Goal: Transaction & Acquisition: Subscribe to service/newsletter

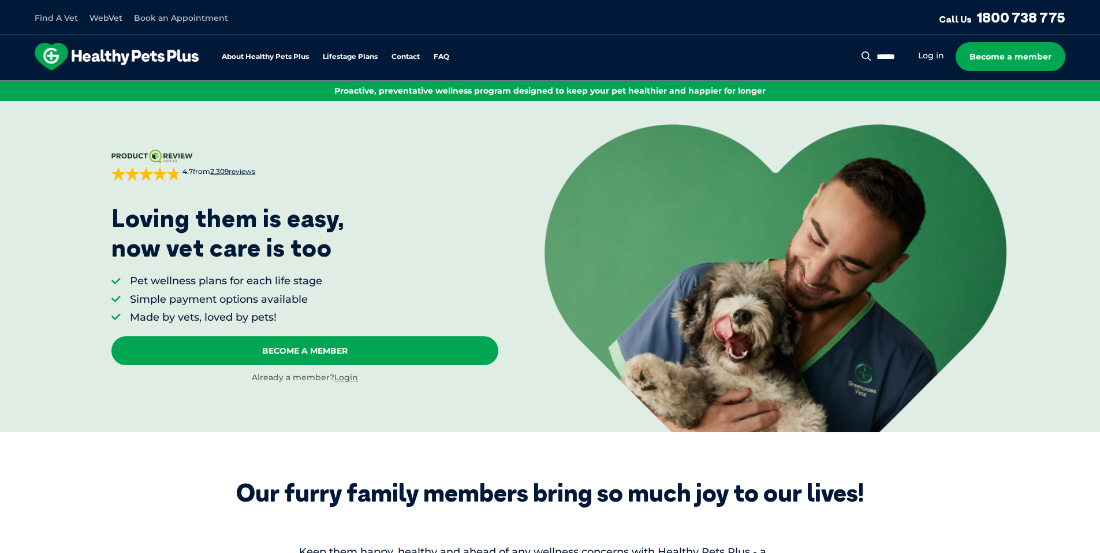
click at [235, 169] on span "2,309 reviews" at bounding box center [232, 171] width 45 height 9
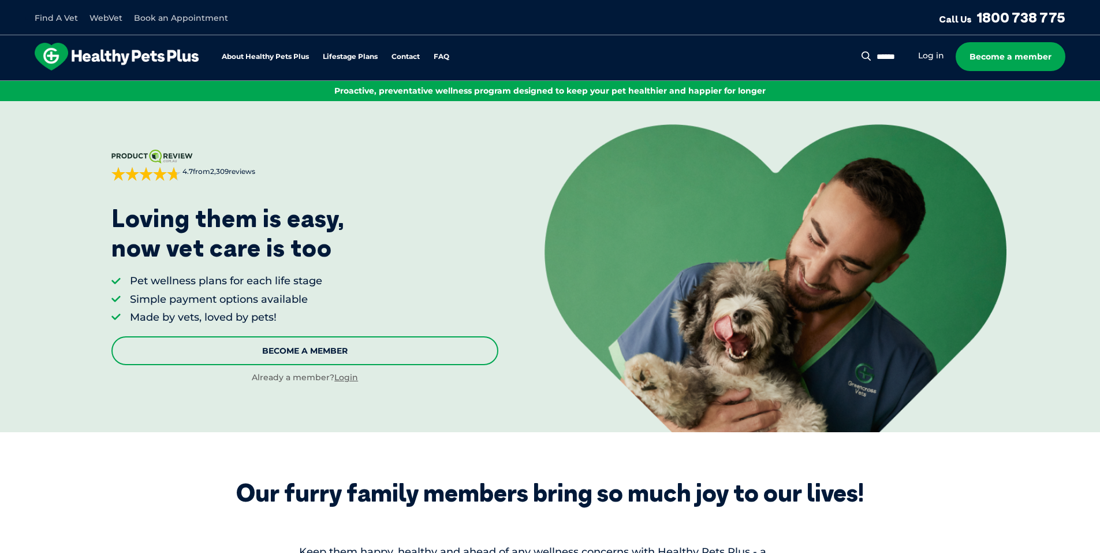
click at [361, 355] on link "Become A Member" at bounding box center [304, 350] width 387 height 29
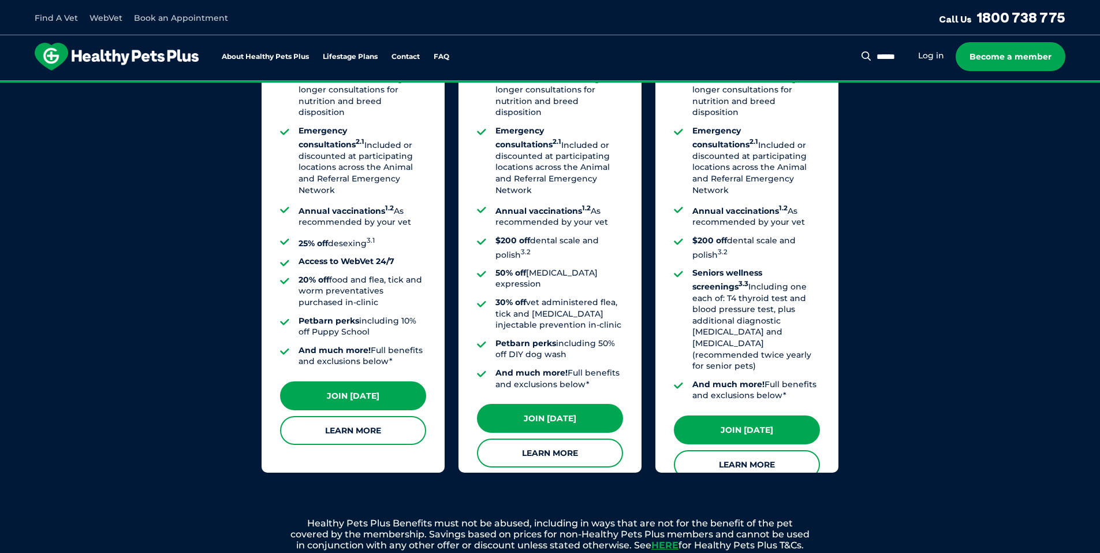
scroll to position [990, 0]
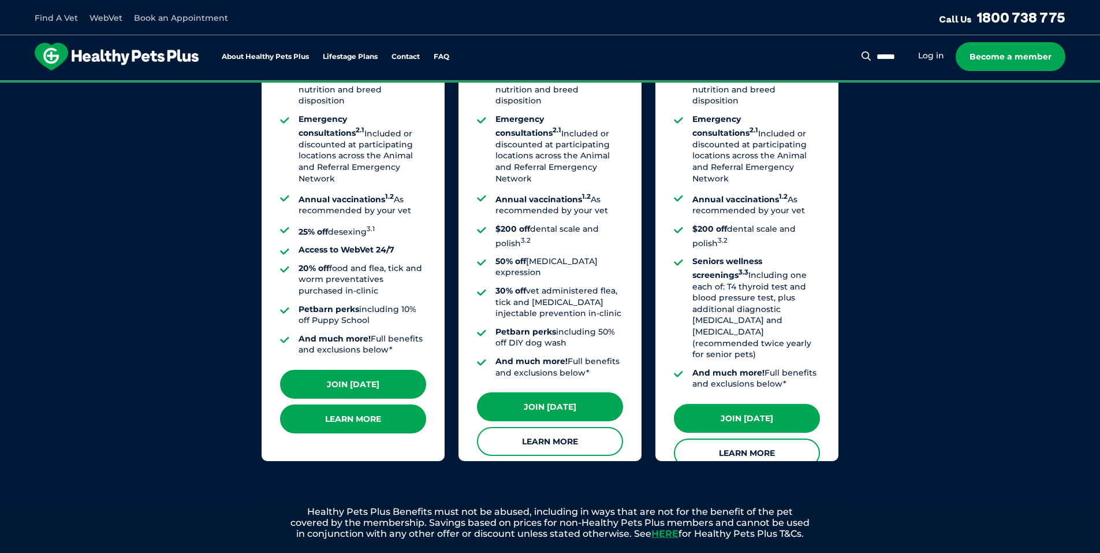
click at [383, 419] on link "Learn More" at bounding box center [353, 418] width 146 height 29
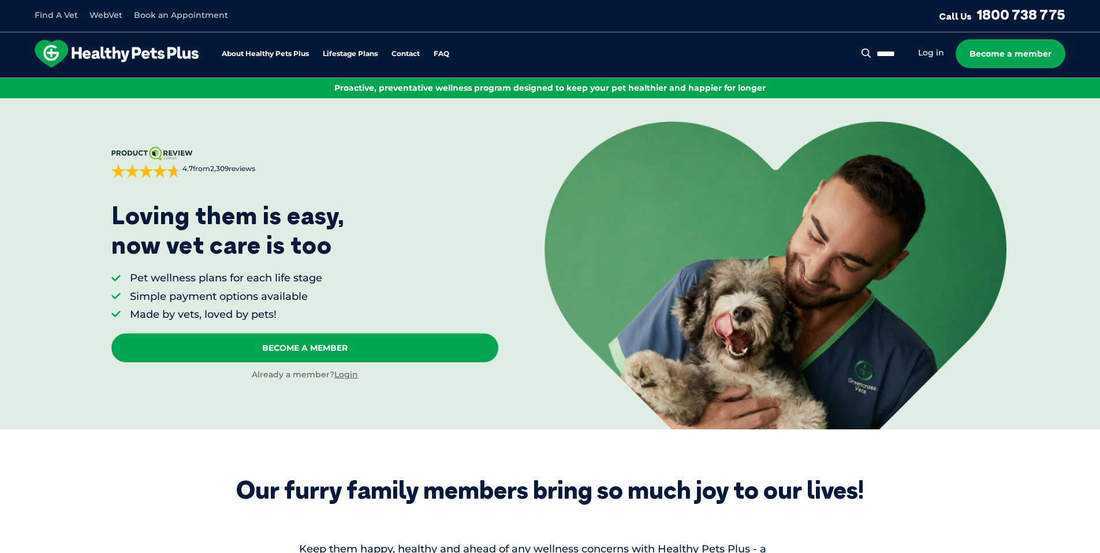
scroll to position [0, 0]
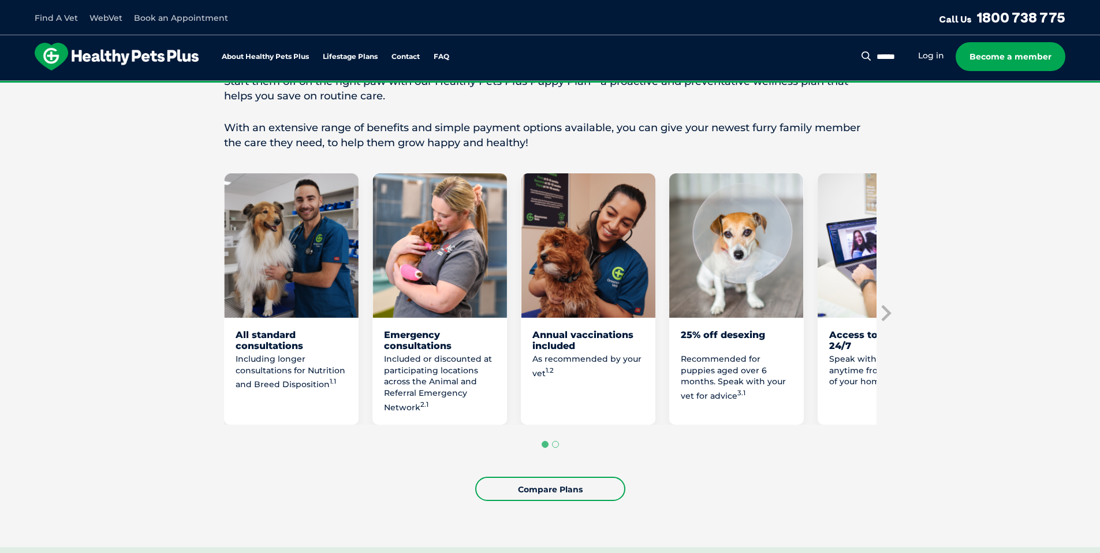
scroll to position [520, 0]
click at [888, 322] on icon "Next slide" at bounding box center [886, 313] width 10 height 16
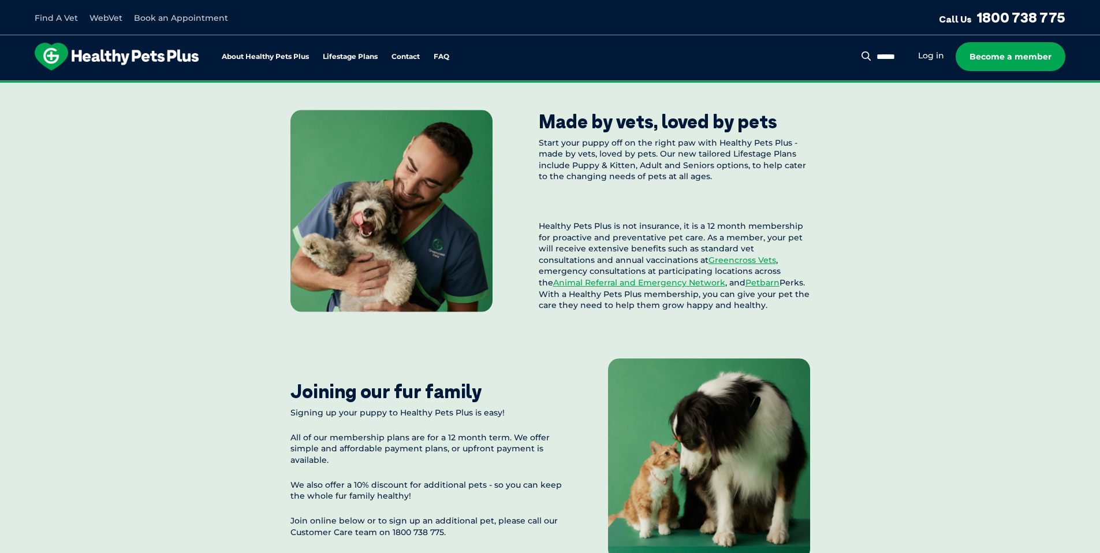
scroll to position [982, 0]
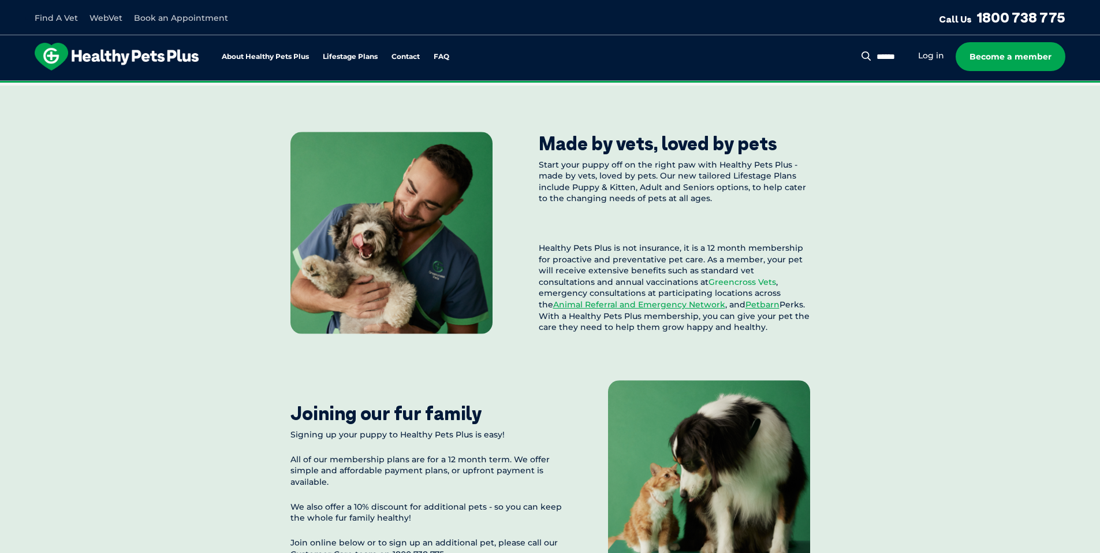
click at [708, 287] on link "Greencross Vets" at bounding box center [742, 282] width 68 height 10
click at [1014, 57] on link "Become a member" at bounding box center [1011, 56] width 110 height 29
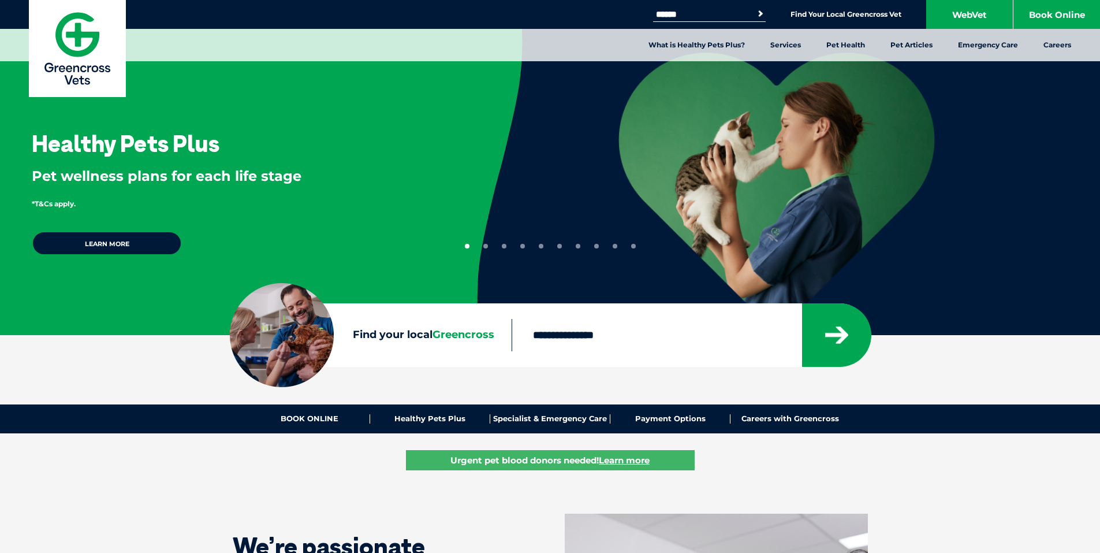
click at [597, 339] on input "Find your local Greencross" at bounding box center [657, 335] width 290 height 32
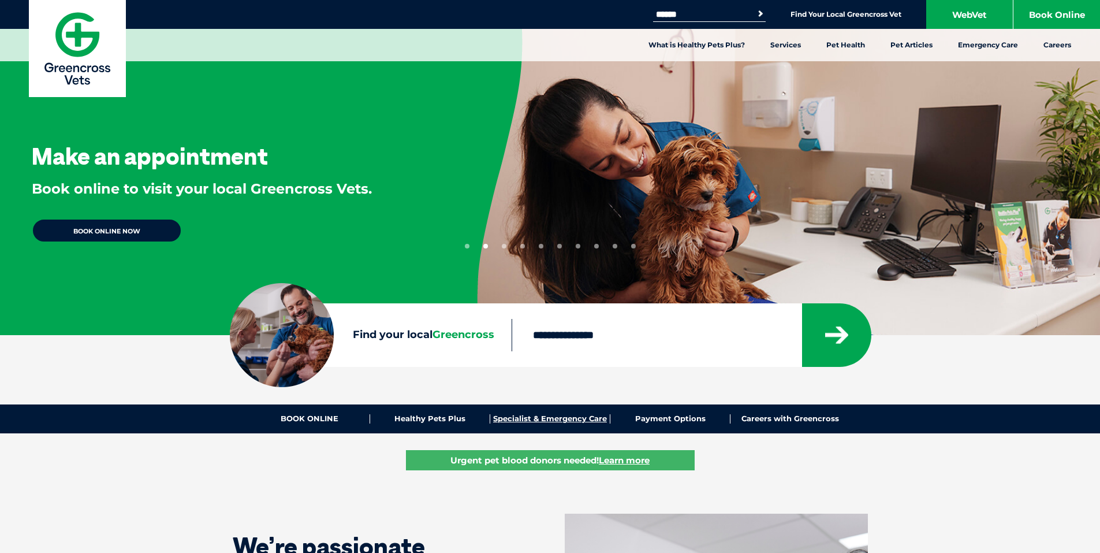
type input "****"
click at [842, 334] on icon "submit" at bounding box center [836, 334] width 23 height 17
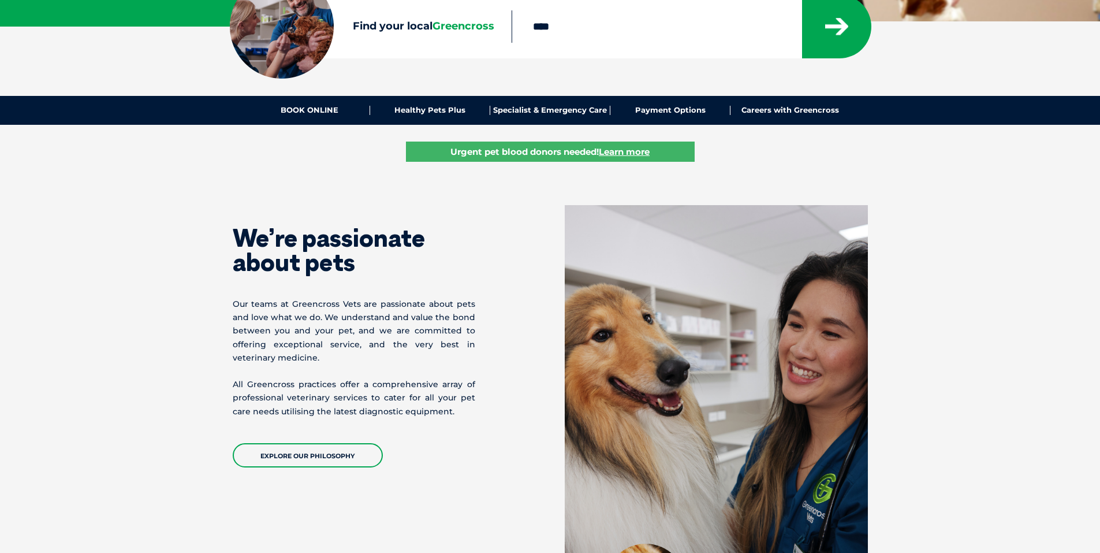
scroll to position [346, 0]
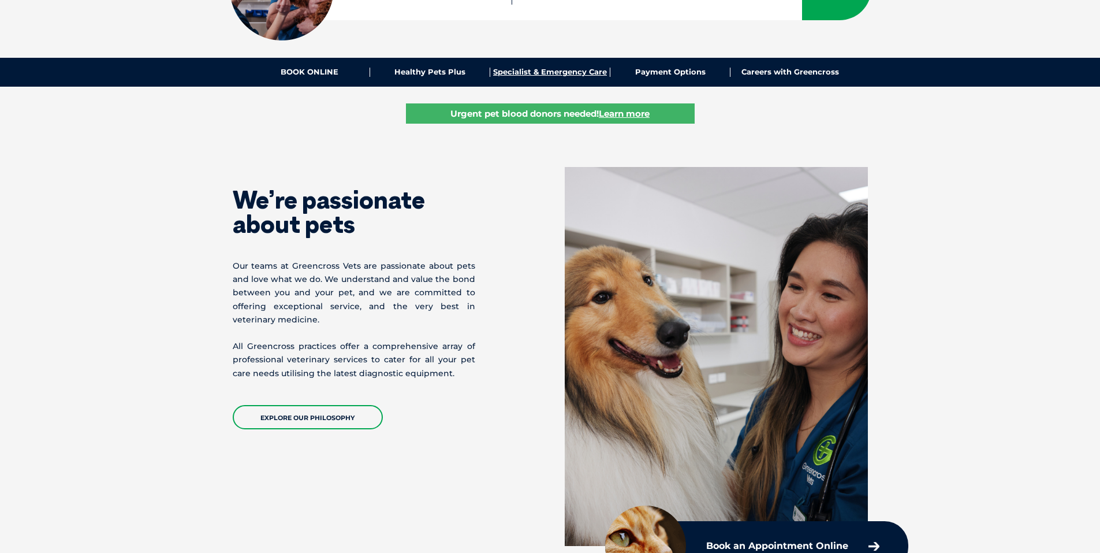
click at [566, 68] on link "Specialist & Emergency Care" at bounding box center [550, 72] width 120 height 9
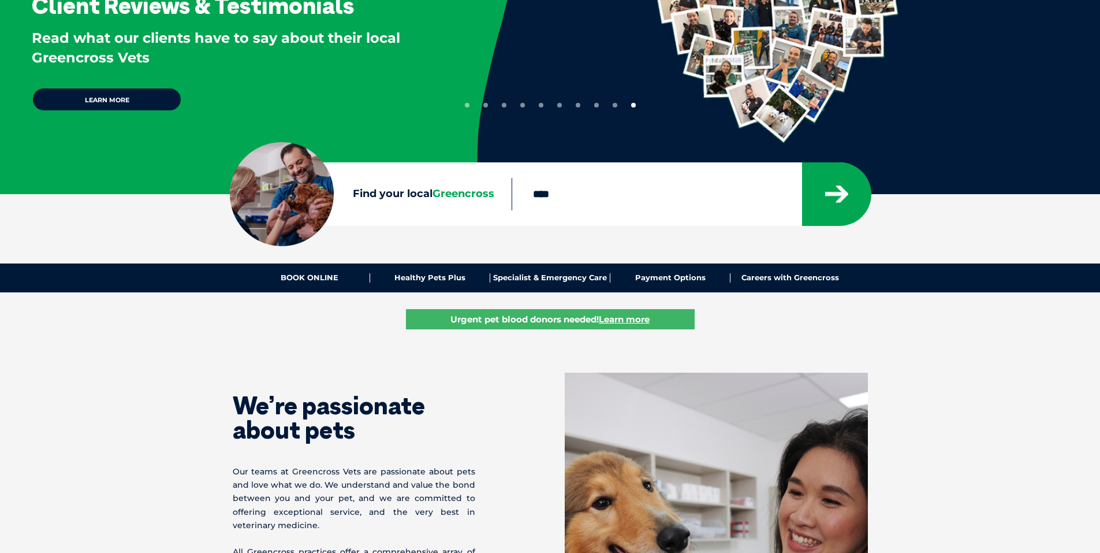
scroll to position [0, 0]
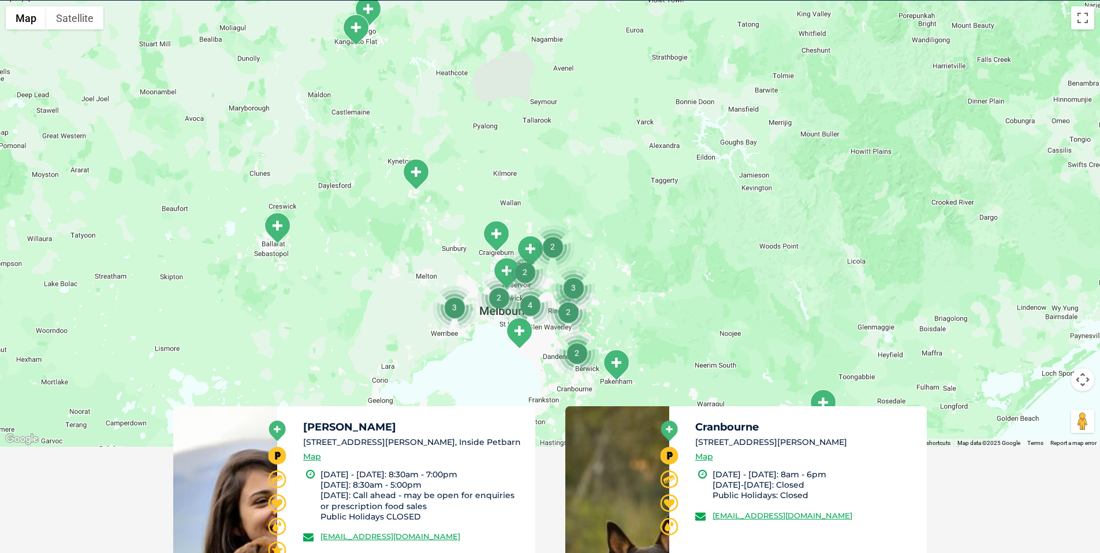
scroll to position [207, 0]
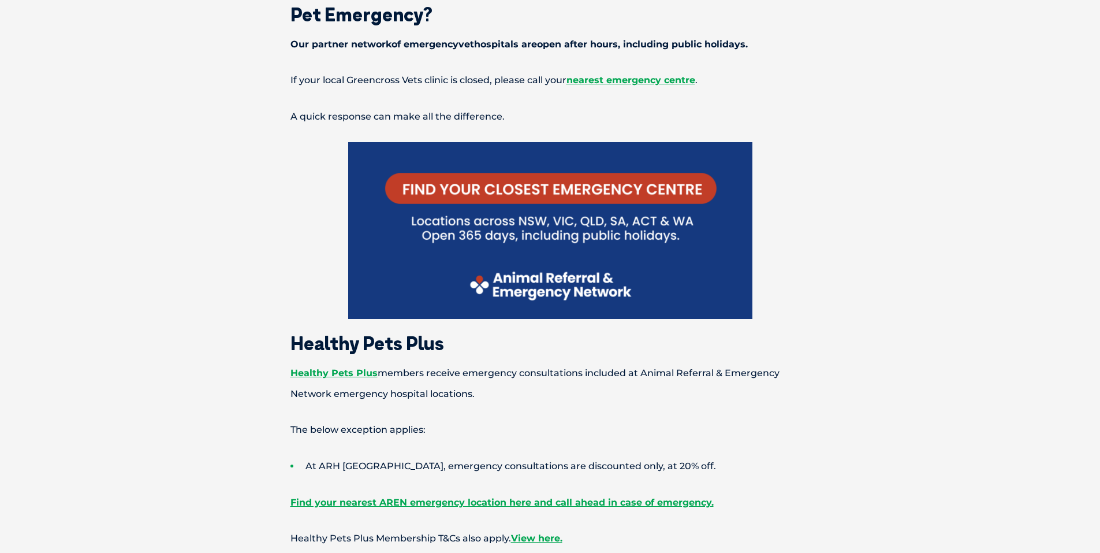
scroll to position [462, 0]
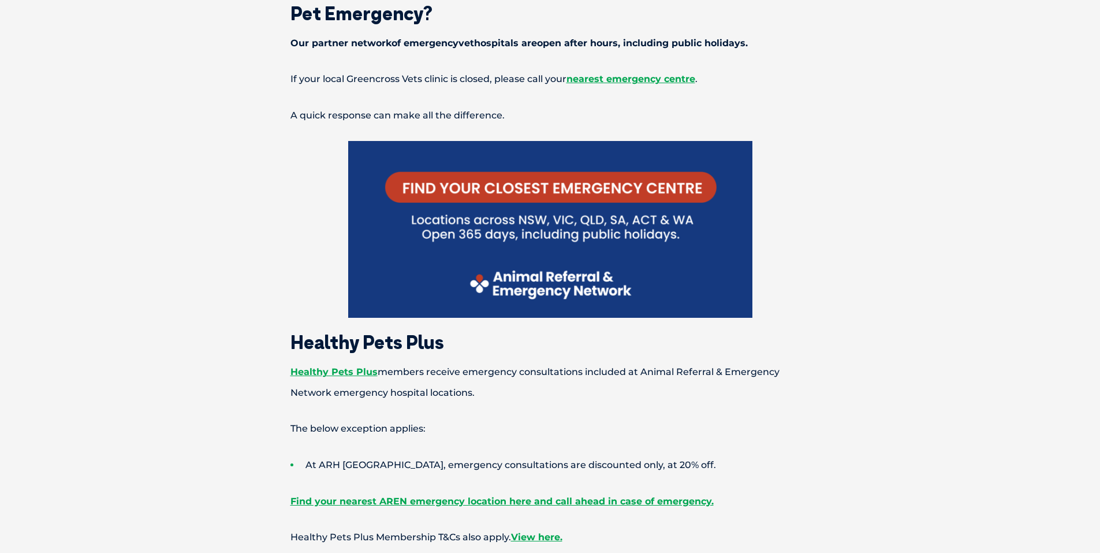
click at [550, 190] on img at bounding box center [550, 229] width 404 height 176
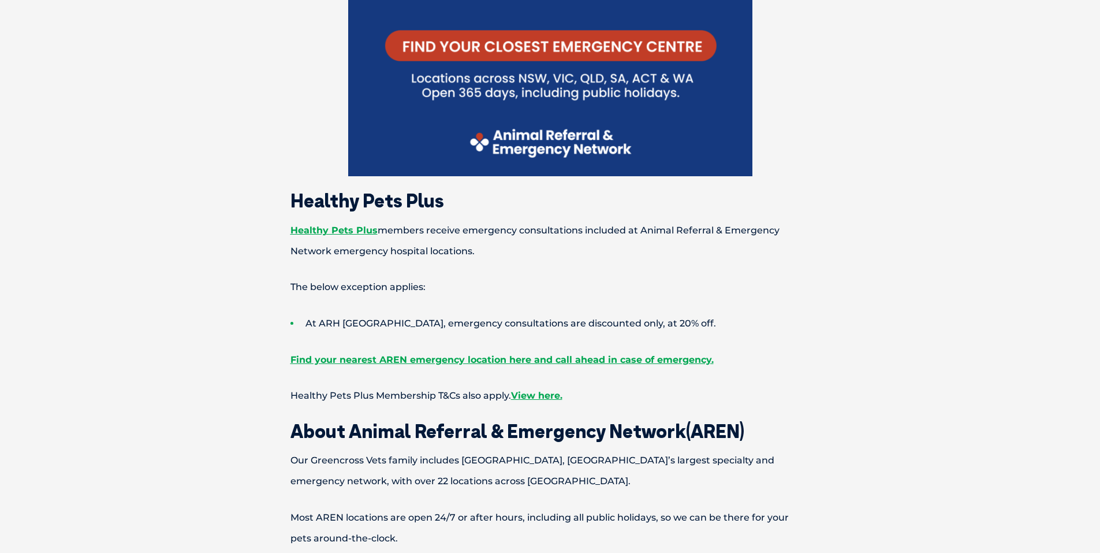
scroll to position [577, 0]
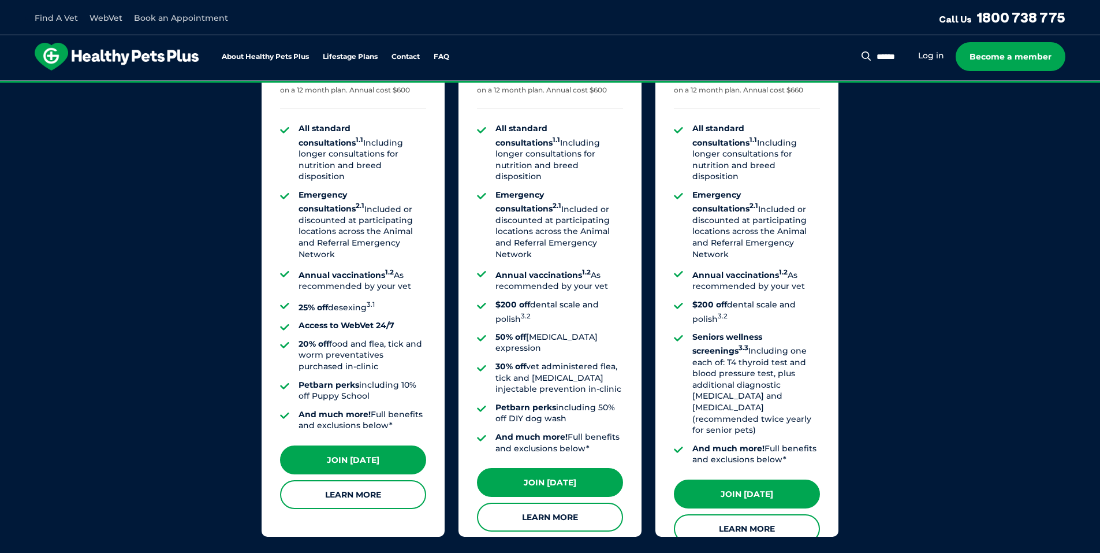
scroll to position [924, 0]
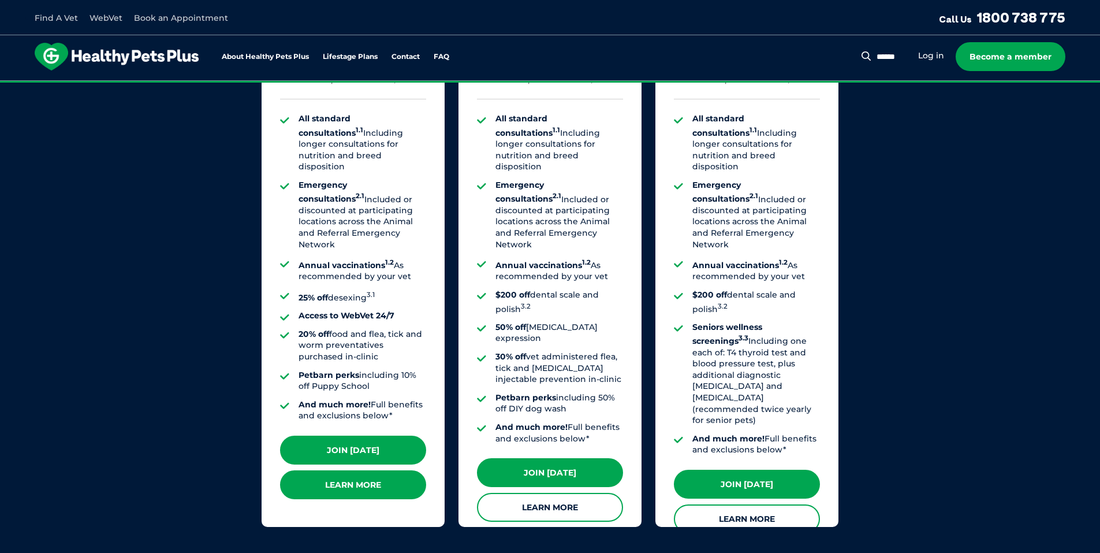
click at [396, 475] on link "Learn More" at bounding box center [353, 484] width 146 height 29
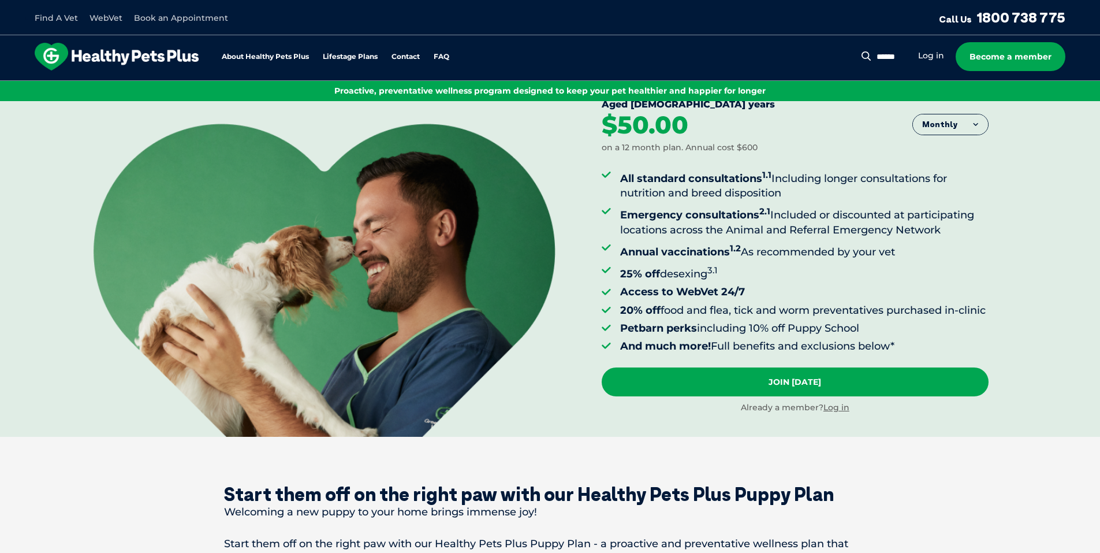
scroll to position [58, 0]
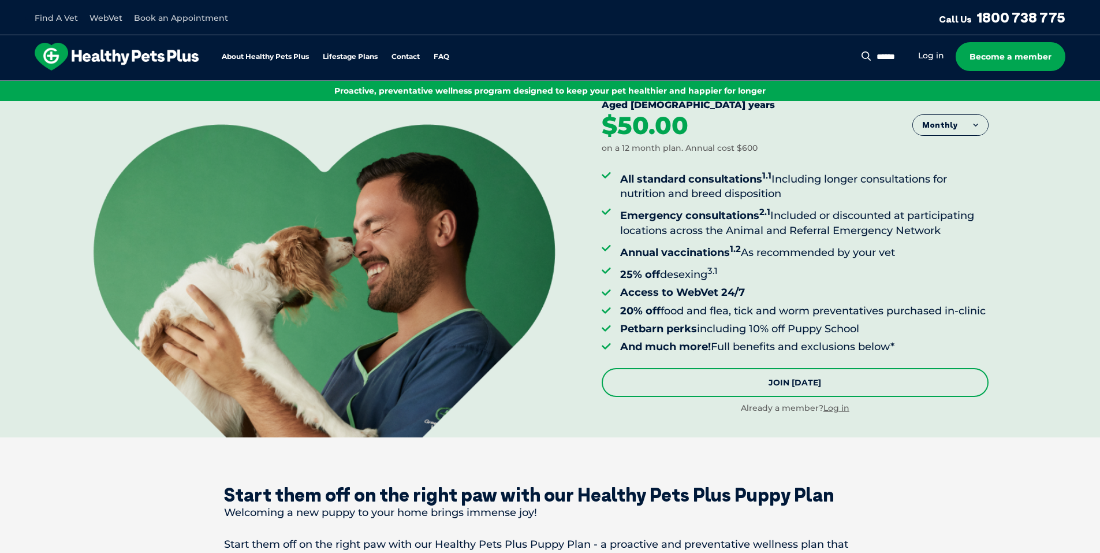
click at [841, 396] on link "Join [DATE]" at bounding box center [795, 382] width 387 height 29
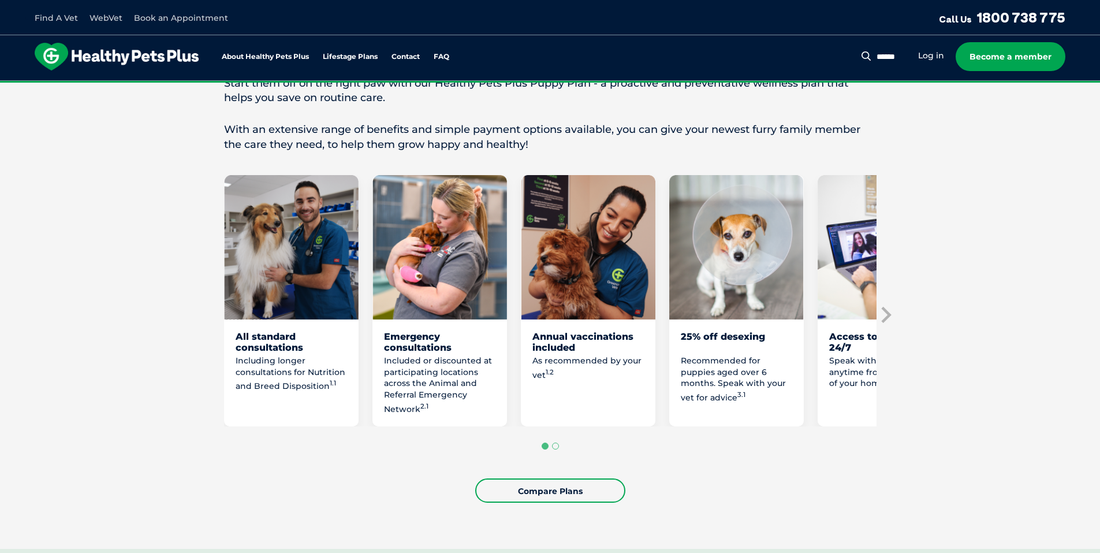
scroll to position [520, 0]
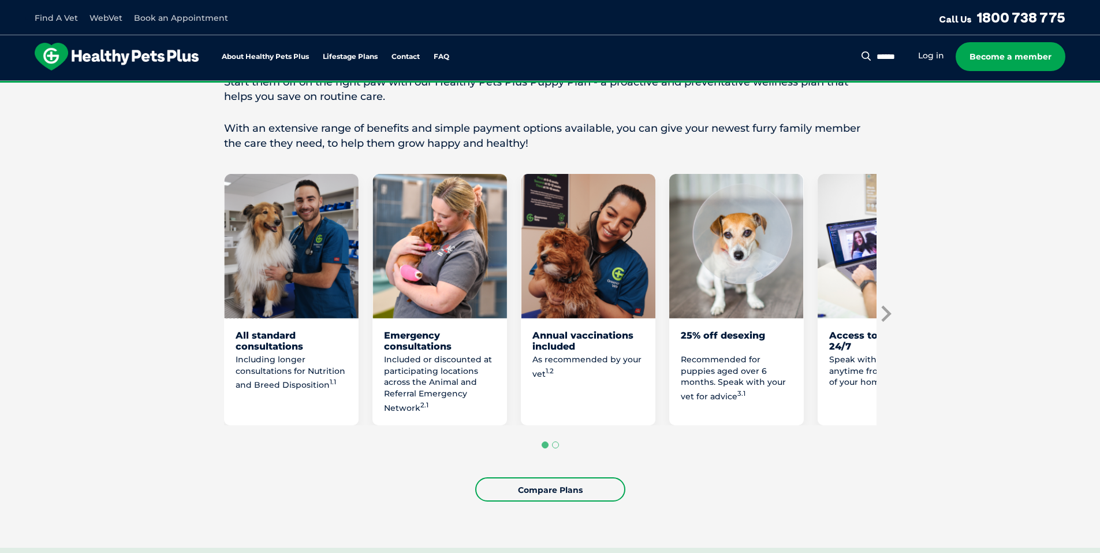
click at [887, 322] on icon "Next slide" at bounding box center [886, 313] width 10 height 16
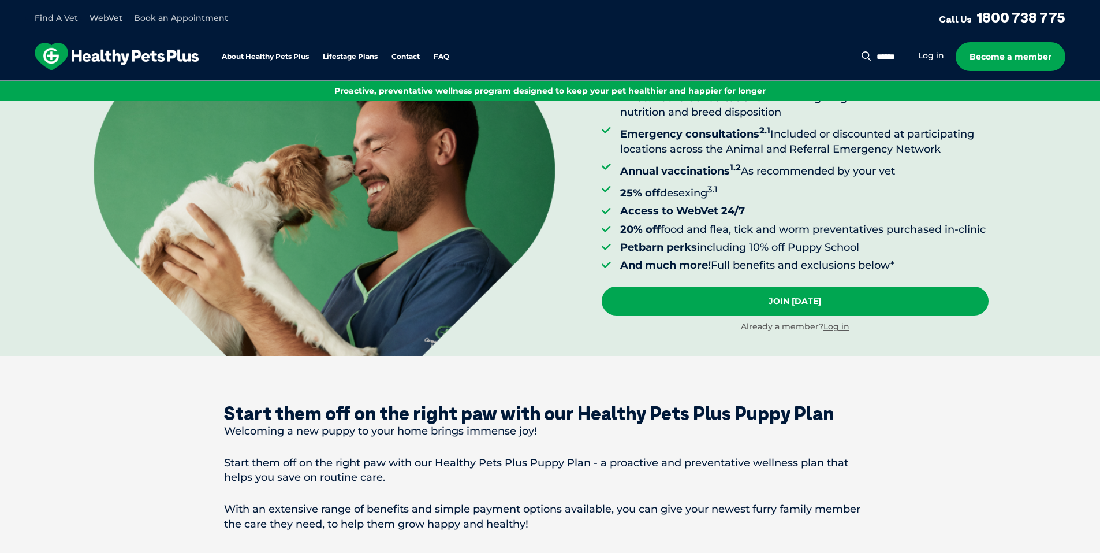
scroll to position [115, 0]
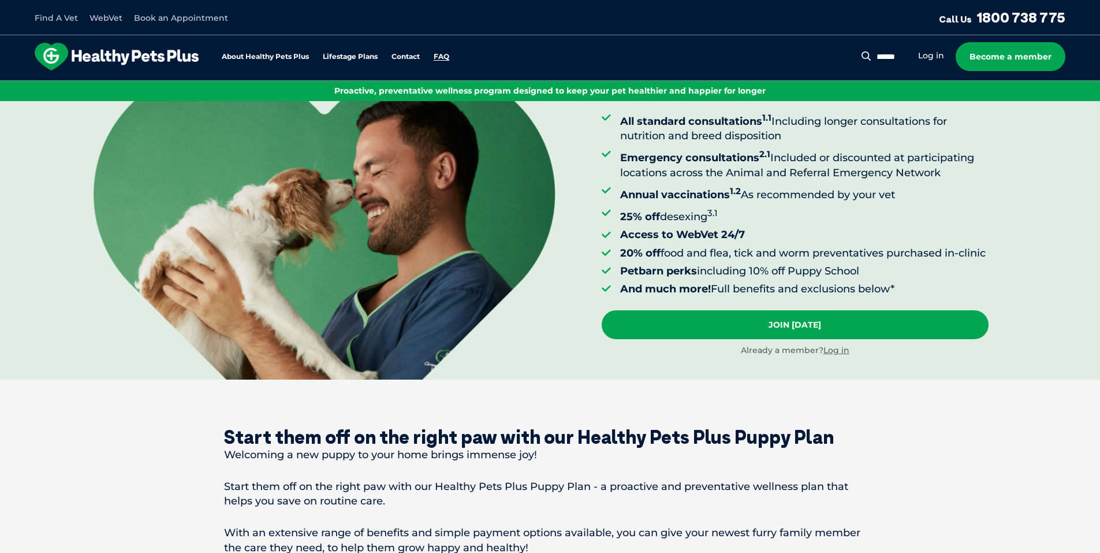
click at [442, 56] on link "FAQ" at bounding box center [442, 57] width 16 height 8
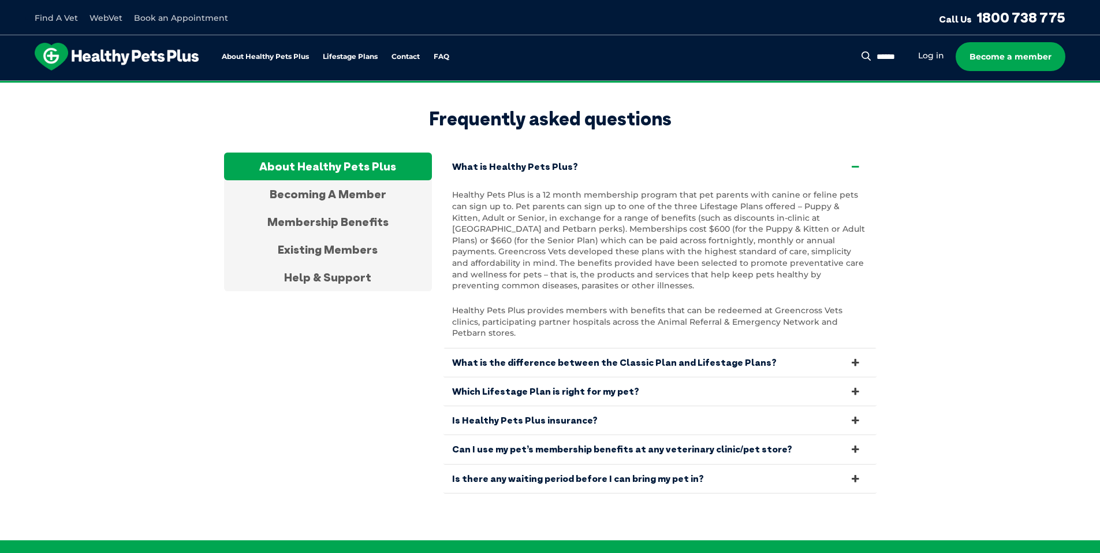
scroll to position [2146, 0]
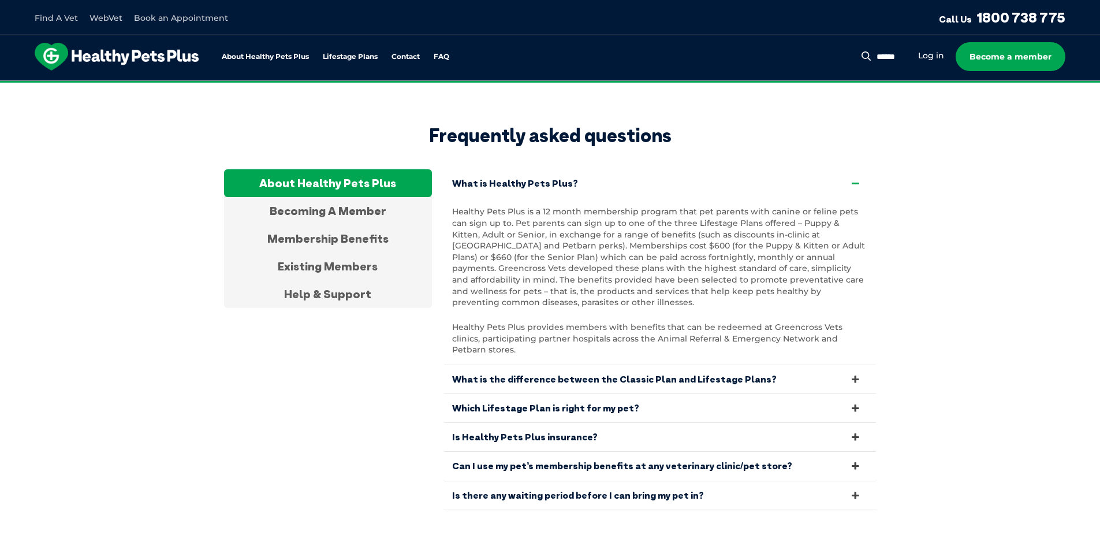
click at [854, 431] on icon at bounding box center [855, 436] width 13 height 11
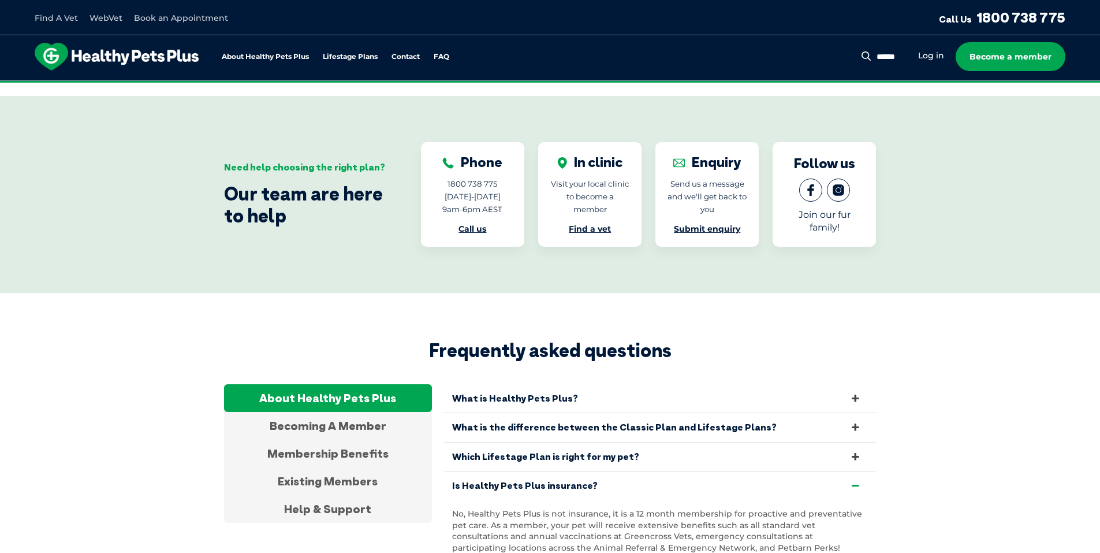
scroll to position [1915, 0]
